Goal: Transaction & Acquisition: Purchase product/service

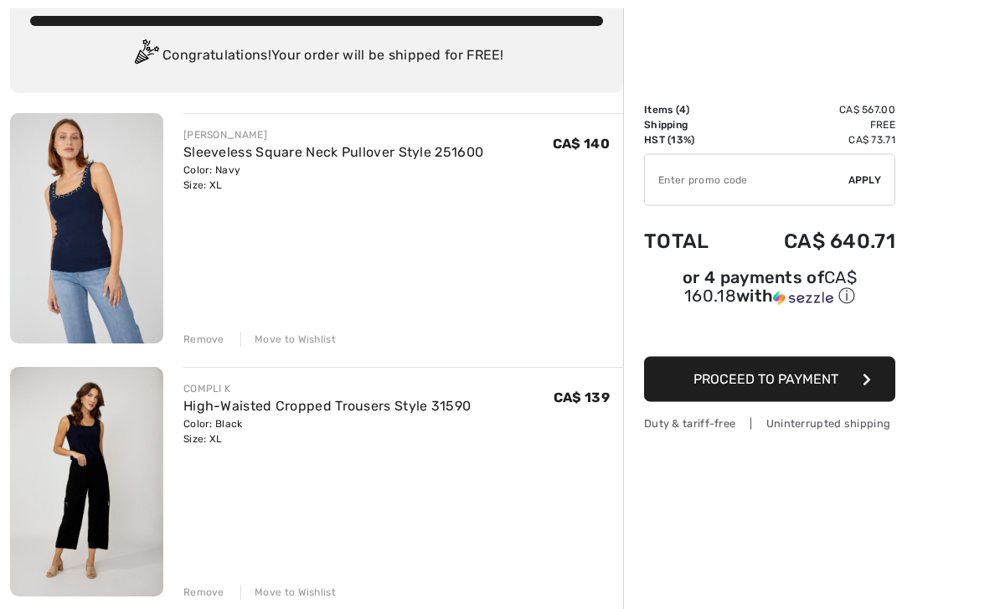
scroll to position [106, 0]
click at [194, 339] on div "Remove" at bounding box center [203, 339] width 41 height 15
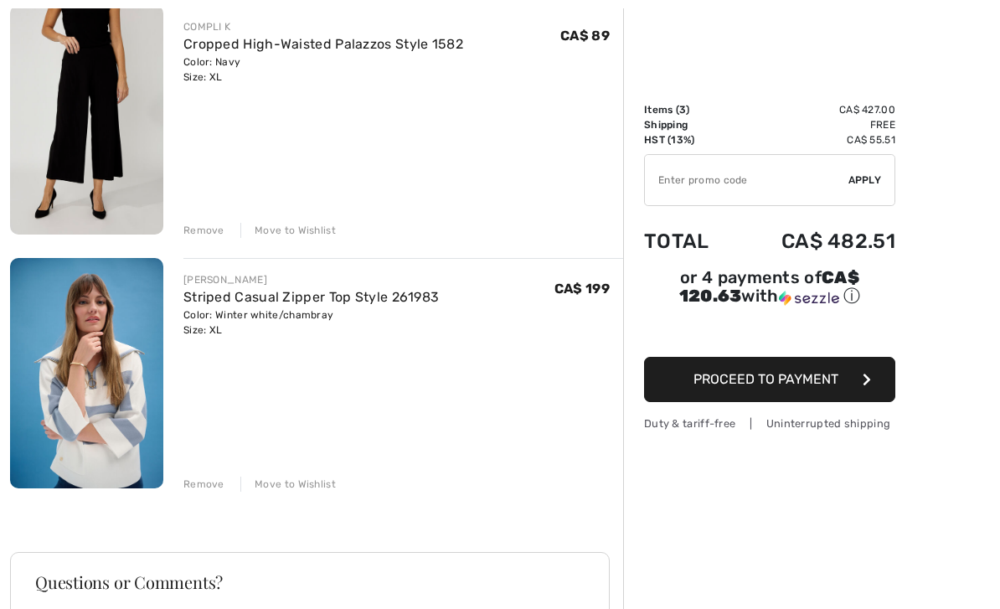
scroll to position [472, 0]
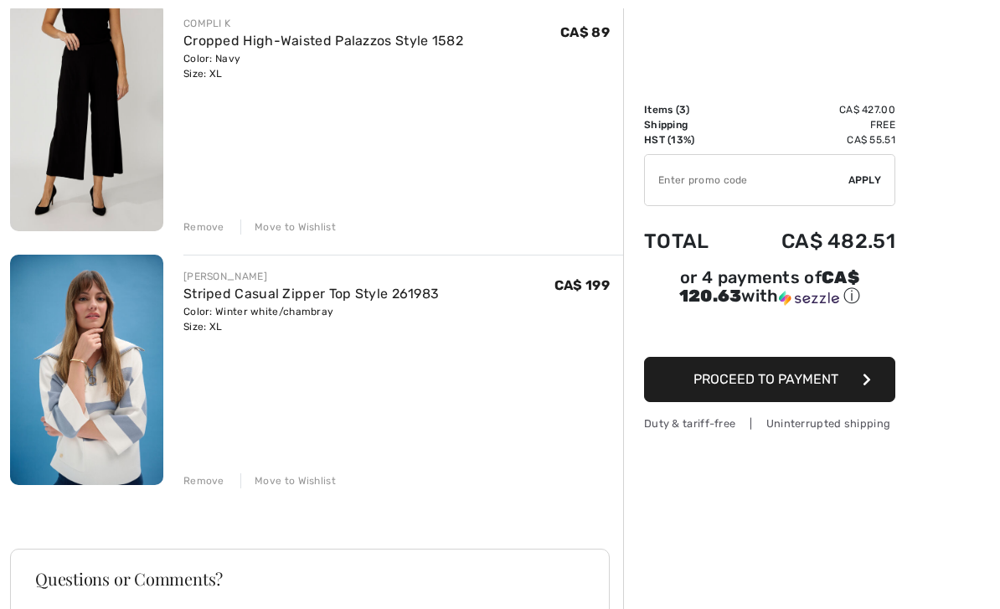
click at [288, 486] on div "Move to Wishlist" at bounding box center [288, 480] width 96 height 15
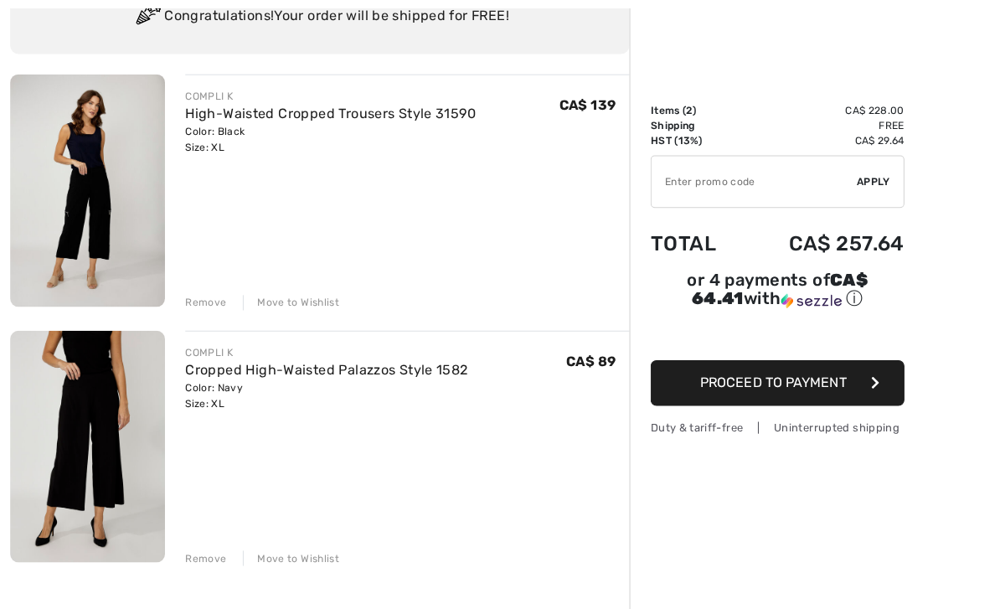
scroll to position [166, 0]
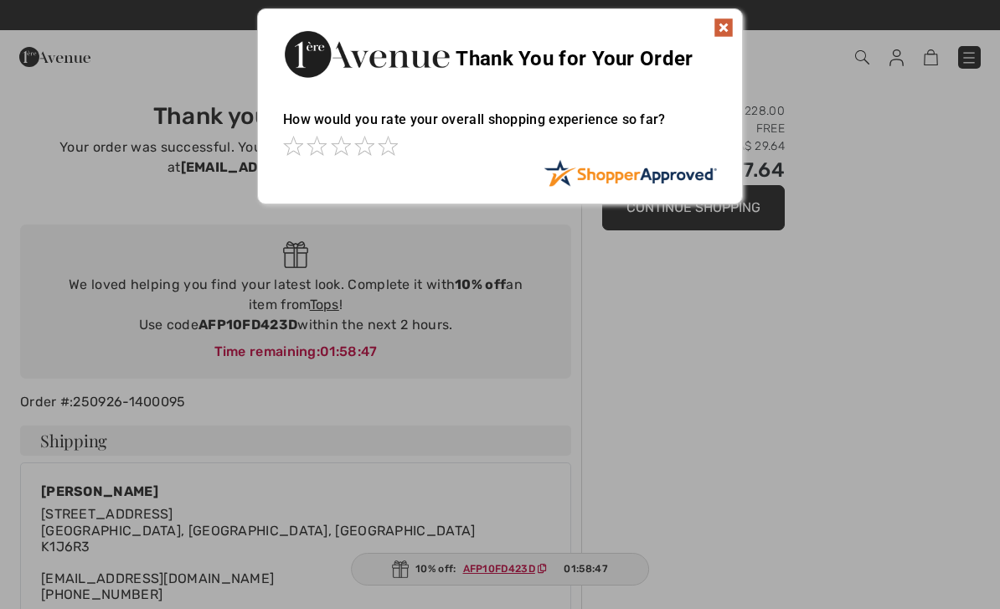
click at [305, 304] on div at bounding box center [500, 304] width 1000 height 609
click at [733, 31] on img at bounding box center [724, 28] width 20 height 20
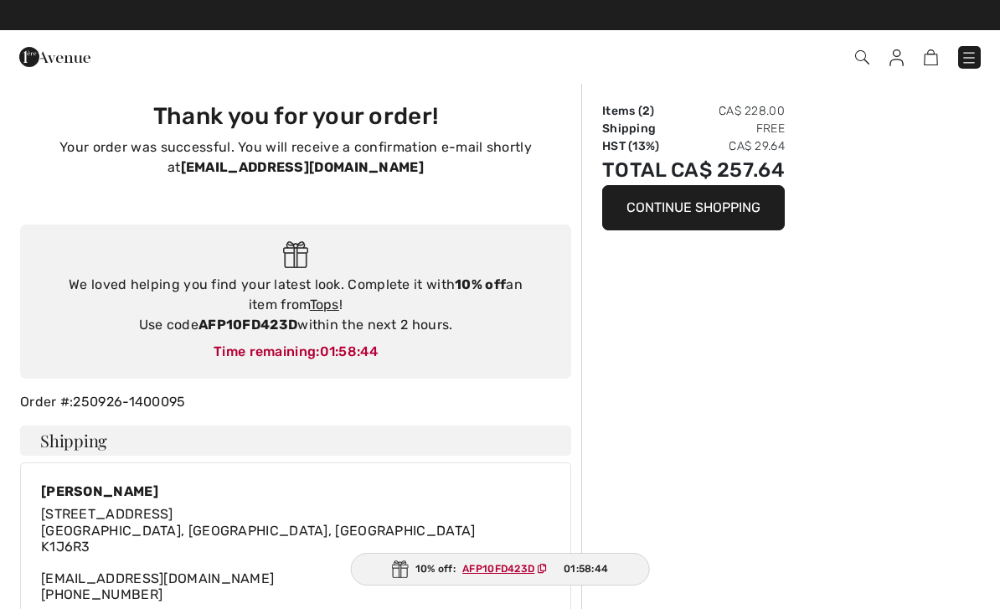
click at [312, 308] on link "Tops" at bounding box center [324, 305] width 29 height 16
